Goal: Find contact information: Find contact information

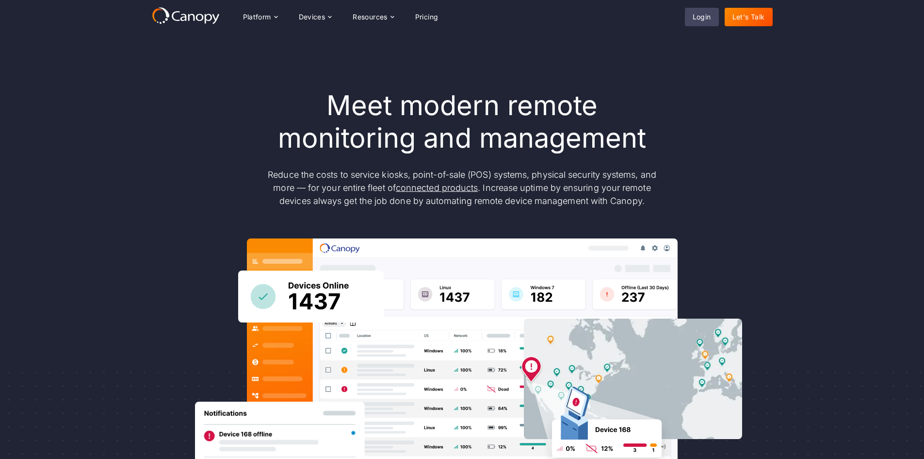
click at [704, 16] on link "Login" at bounding box center [702, 17] width 34 height 18
click at [179, 15] on icon at bounding box center [186, 15] width 68 height 17
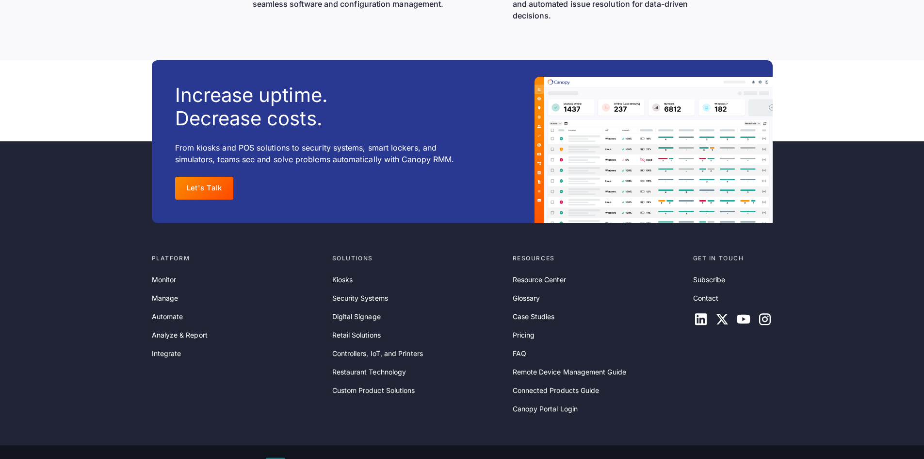
scroll to position [3116, 0]
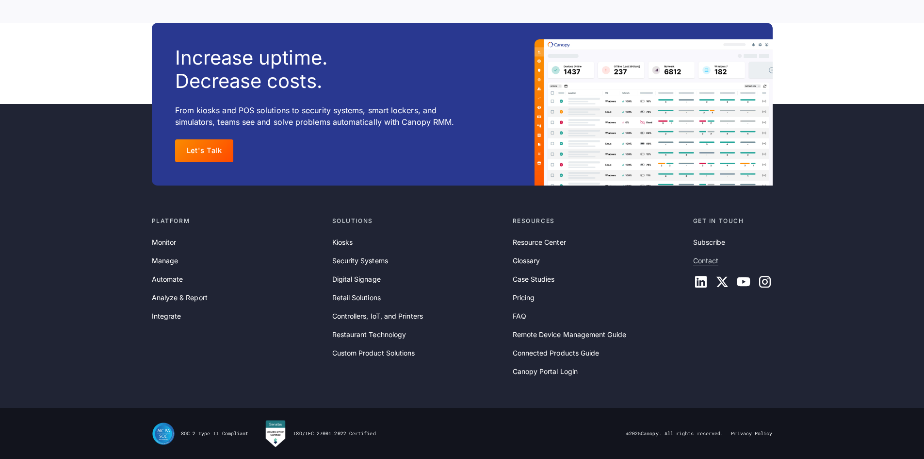
click at [708, 264] on link "Contact" at bounding box center [706, 260] width 26 height 11
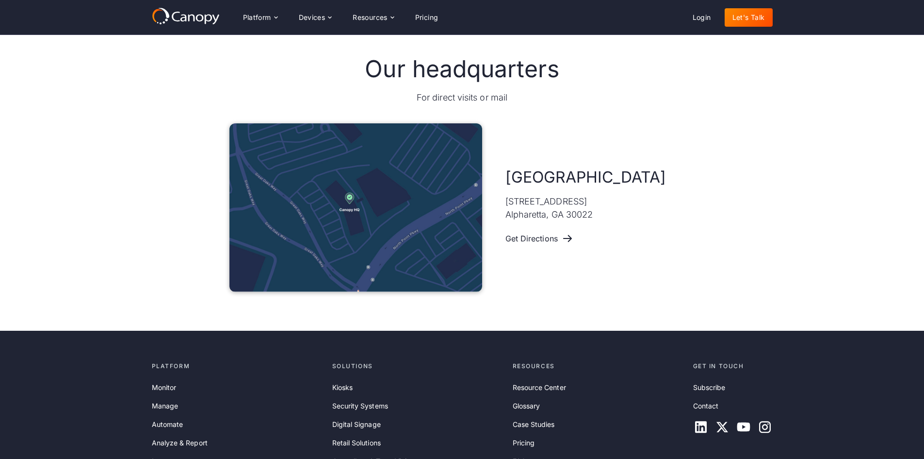
scroll to position [311, 0]
